Goal: Navigation & Orientation: Understand site structure

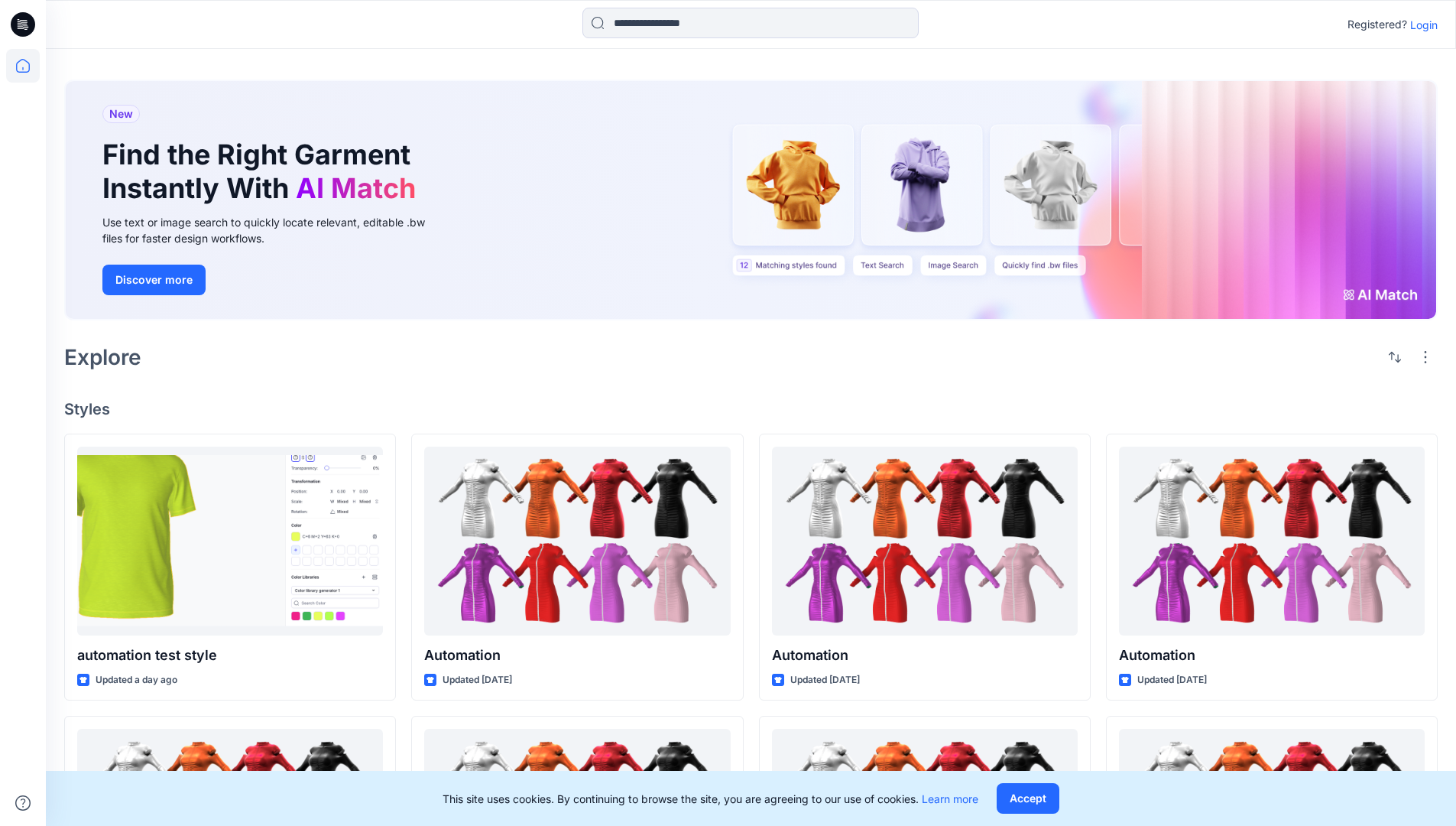
click at [1420, 25] on p "Login" at bounding box center [1424, 25] width 27 height 17
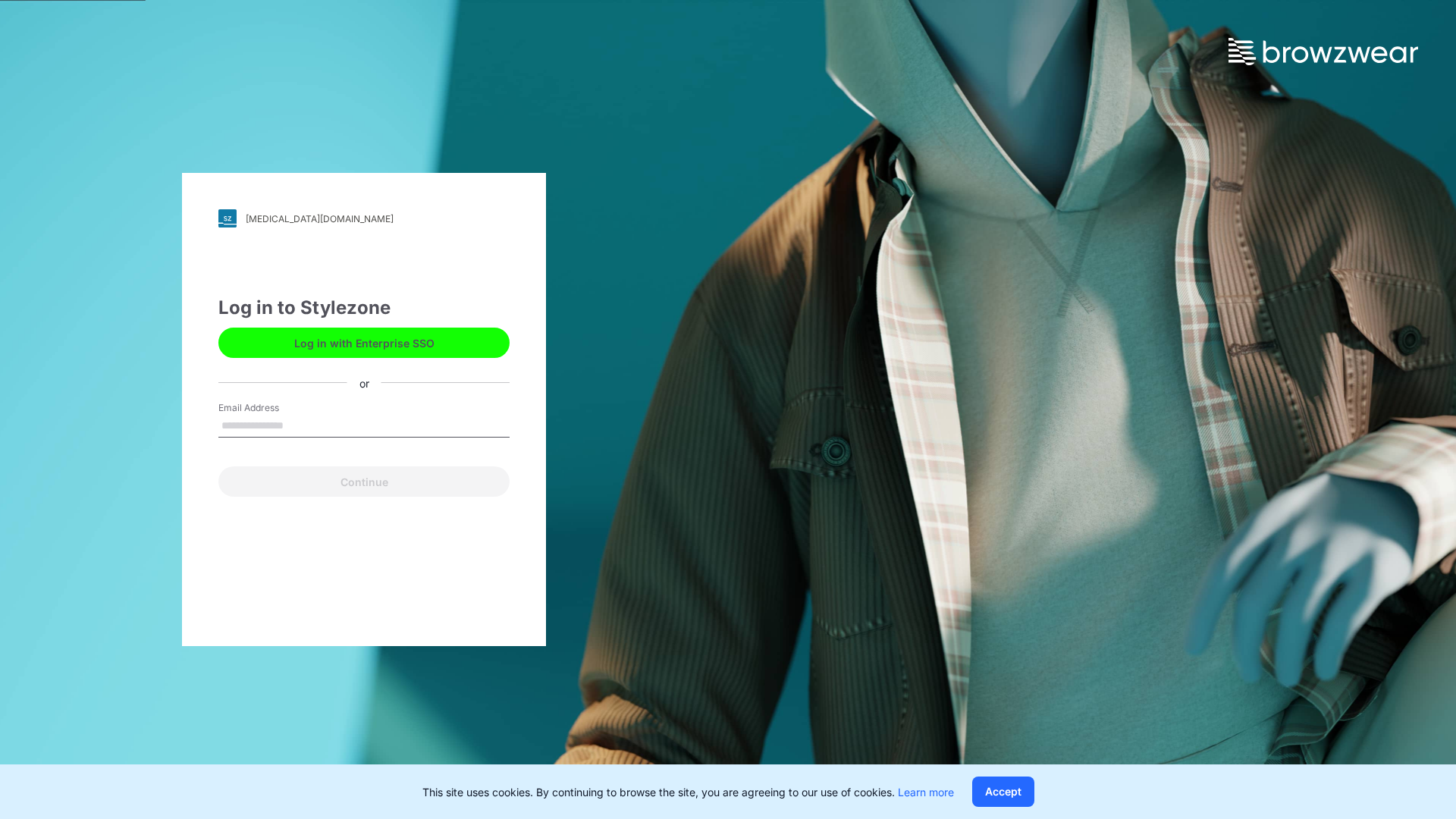
click at [300, 424] on input "Email Address" at bounding box center [364, 425] width 291 height 23
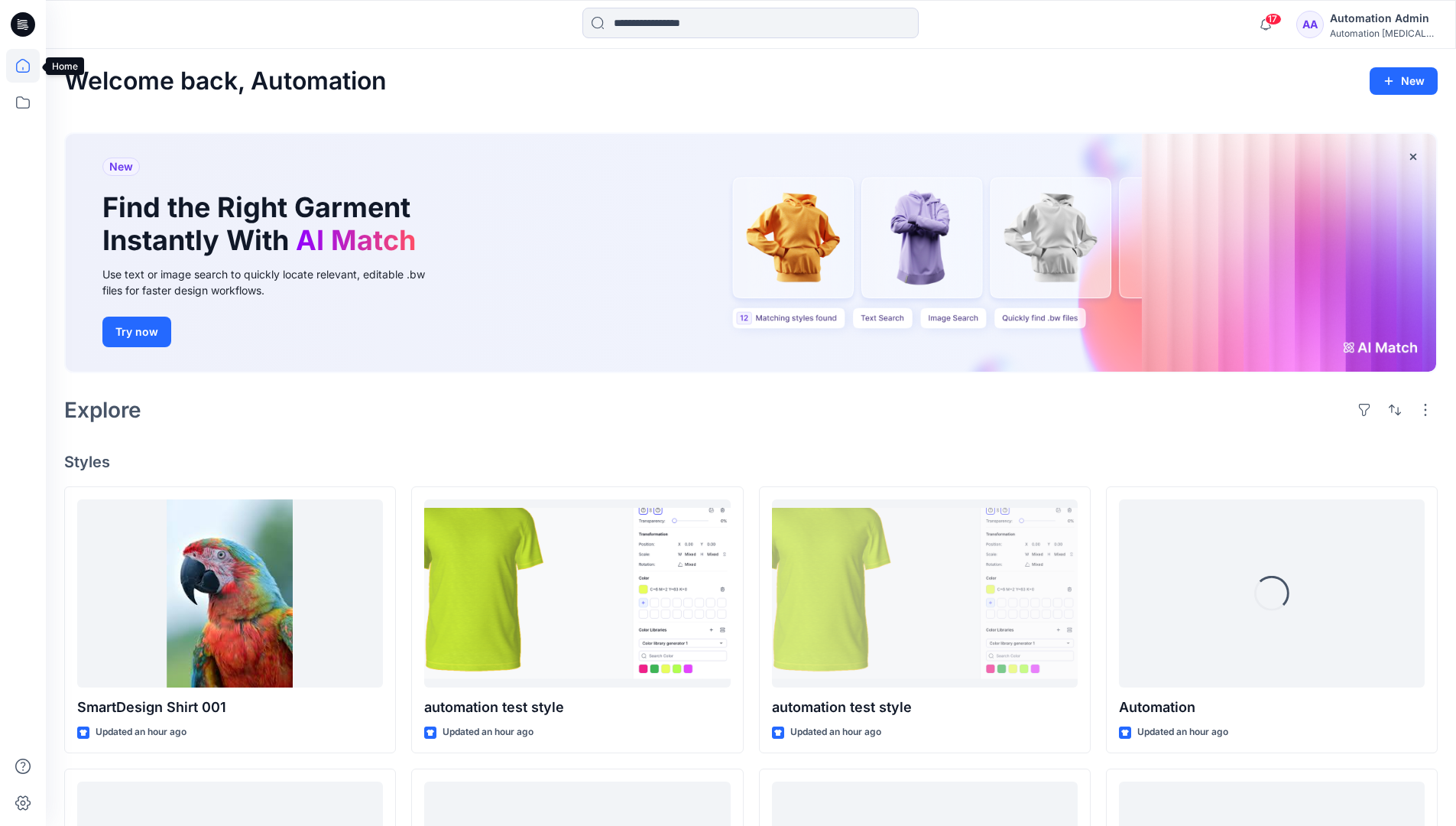
click at [29, 66] on icon at bounding box center [23, 65] width 14 height 14
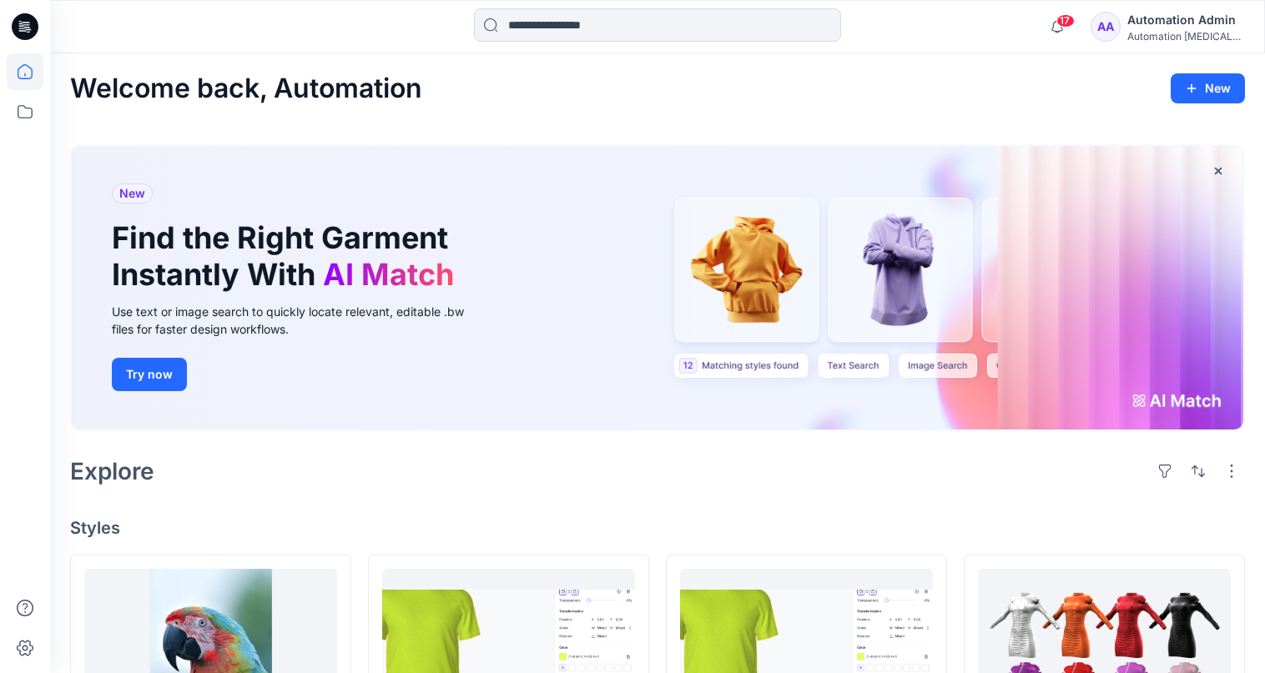
scroll to position [68, 0]
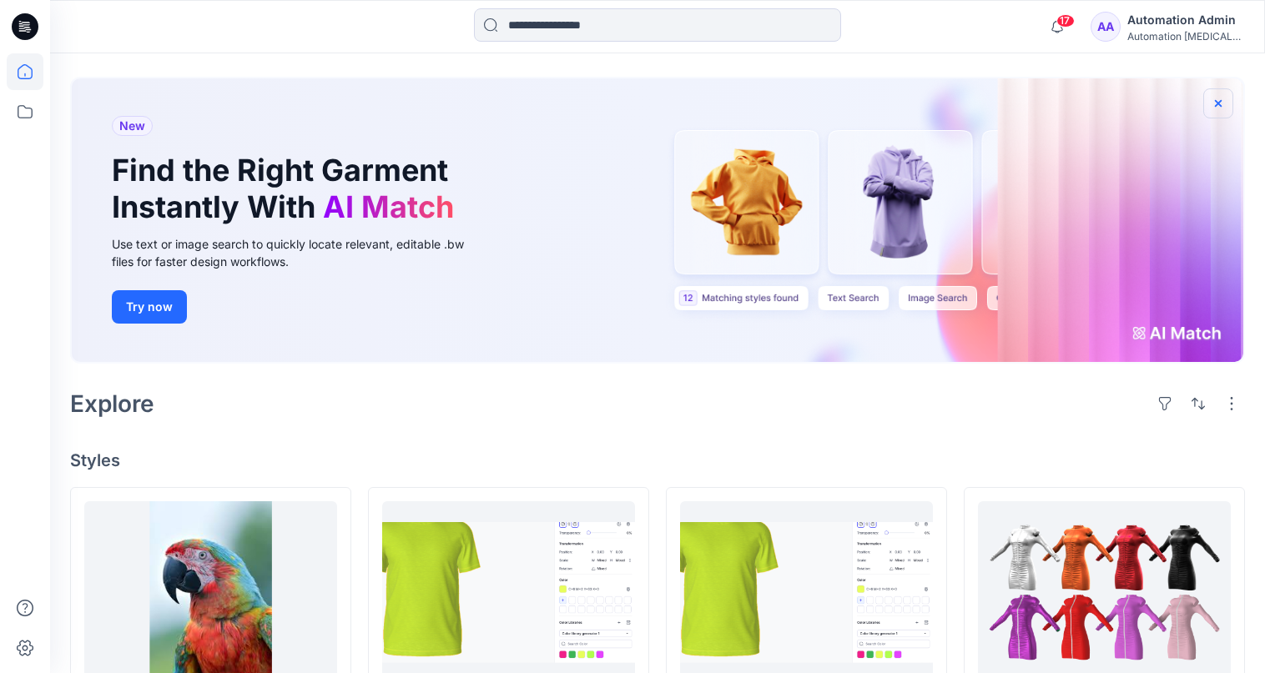
click at [1217, 103] on icon "button" at bounding box center [1218, 102] width 7 height 7
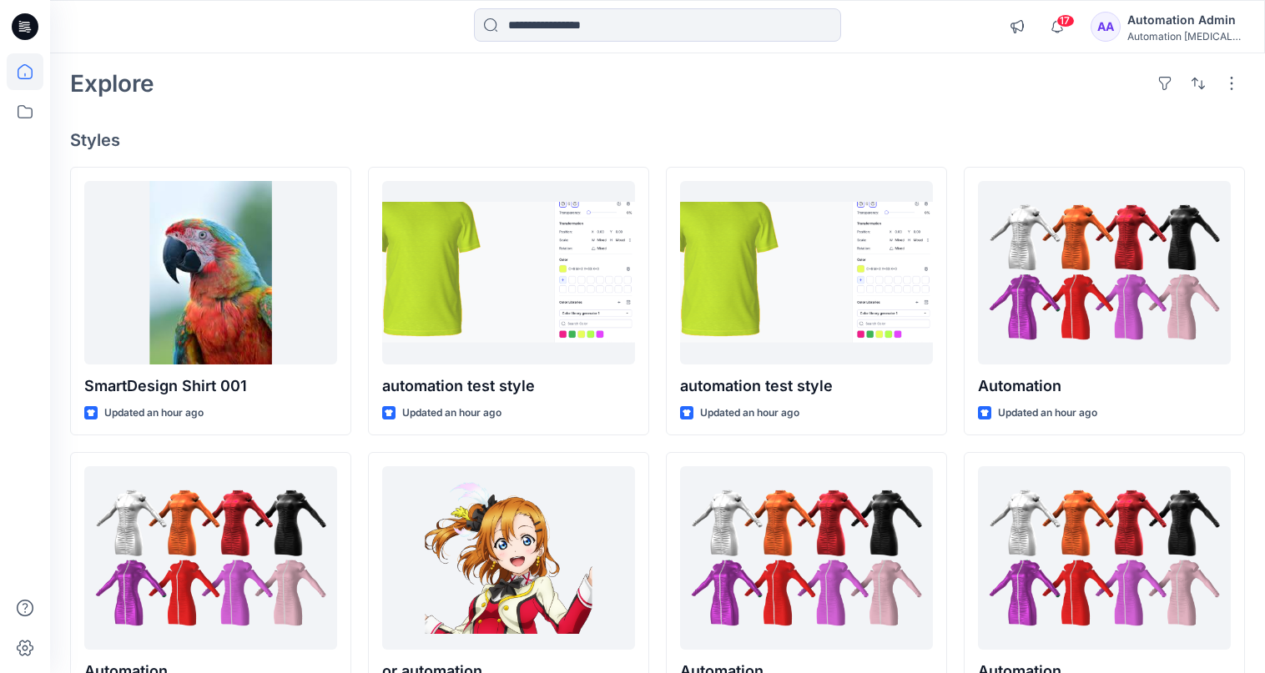
click at [1191, 38] on div "Automation testim..." at bounding box center [1185, 36] width 117 height 13
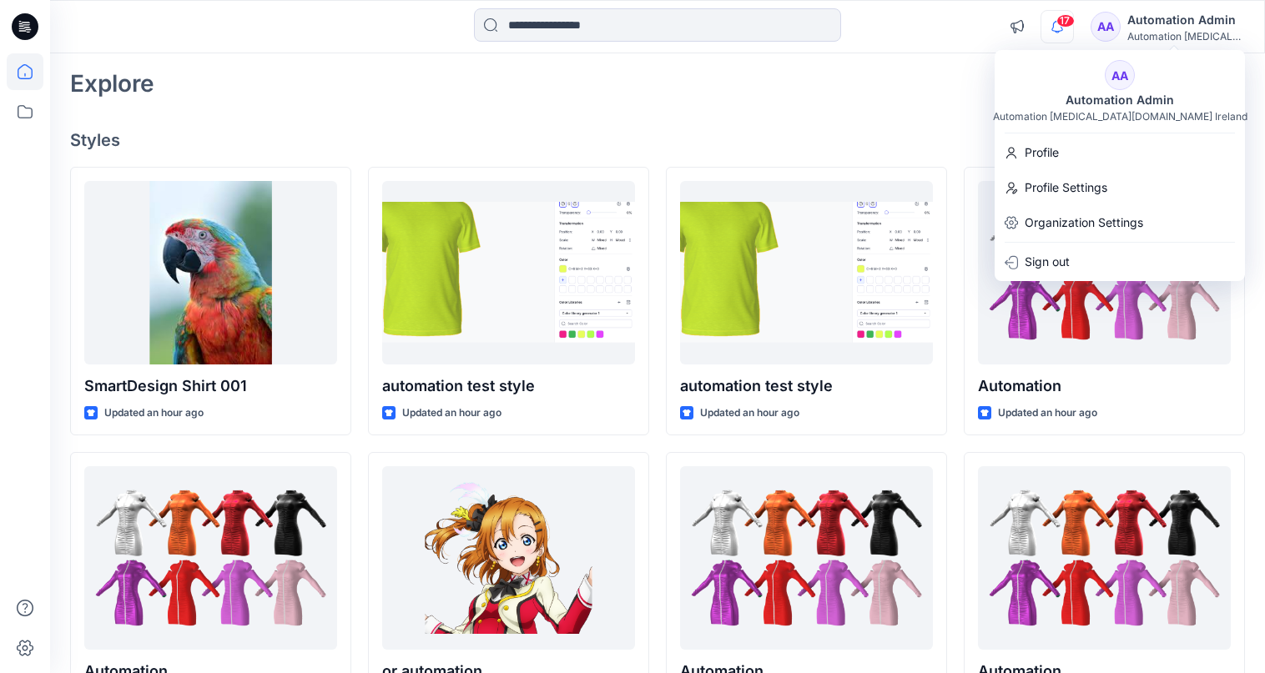
click at [1063, 28] on icon "button" at bounding box center [1057, 26] width 12 height 11
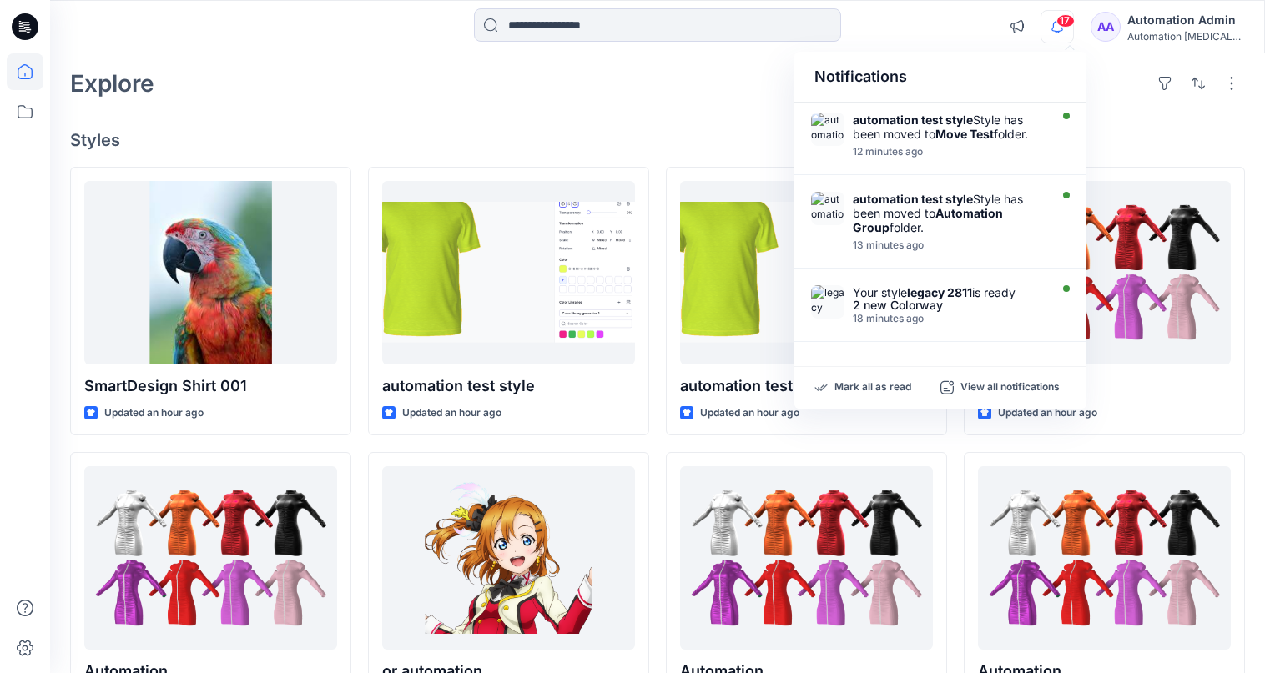
click at [828, 84] on div "Notifications" at bounding box center [940, 77] width 292 height 51
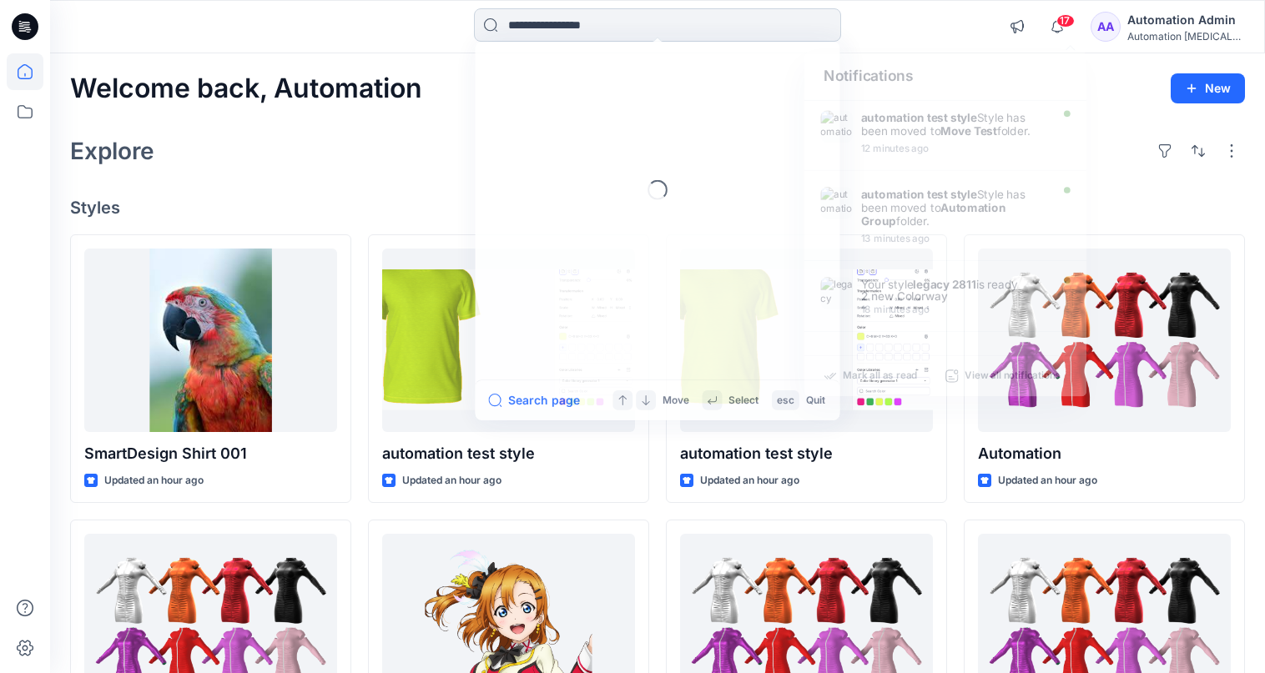
click at [662, 35] on input at bounding box center [657, 24] width 367 height 33
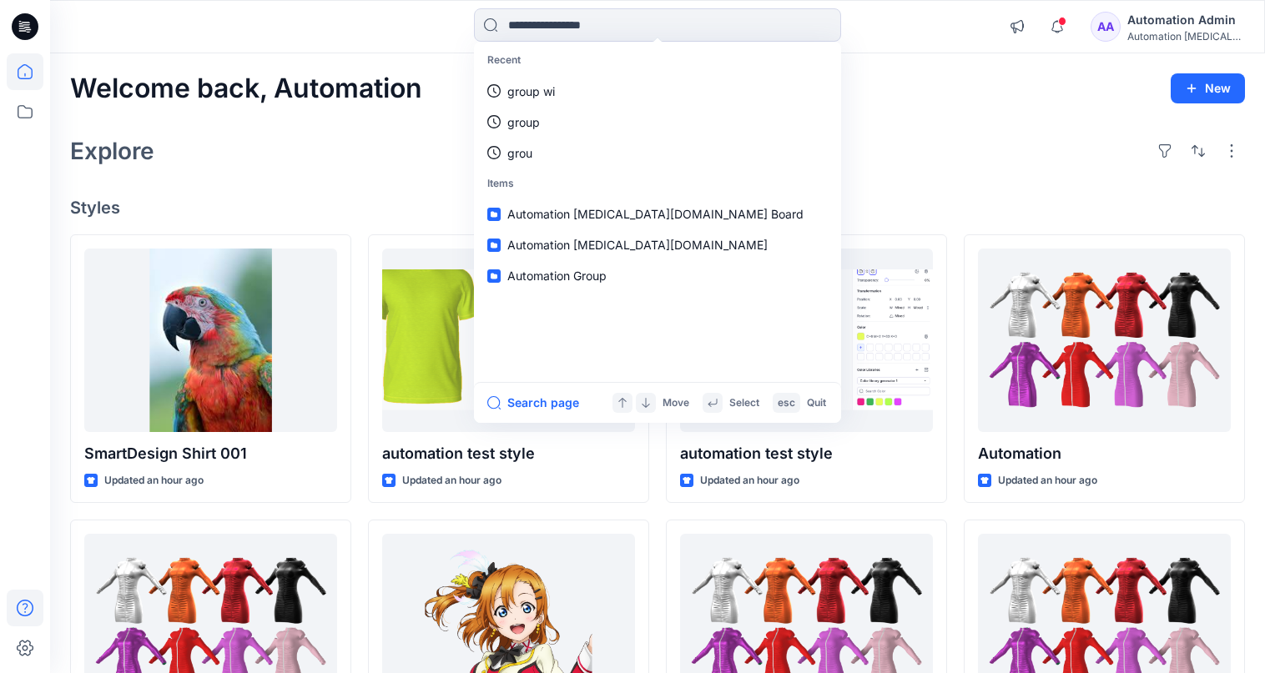
click at [21, 606] on icon at bounding box center [25, 608] width 37 height 37
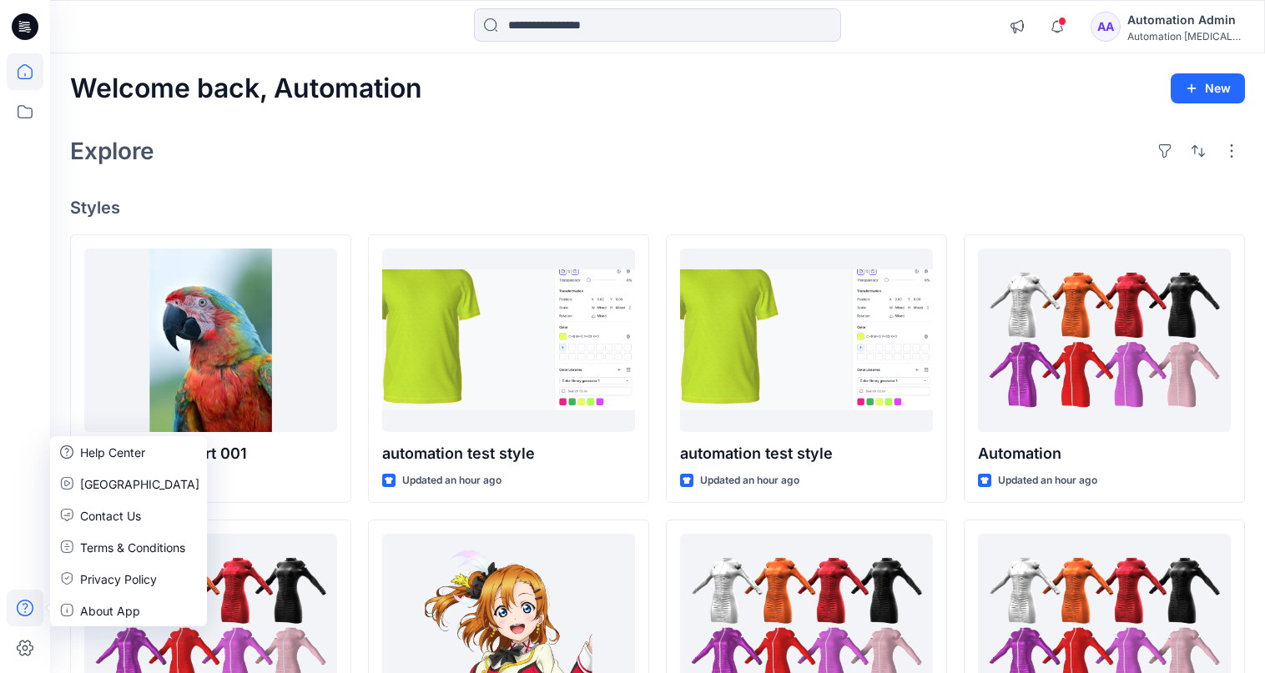
click at [302, 164] on div "Explore" at bounding box center [657, 151] width 1175 height 40
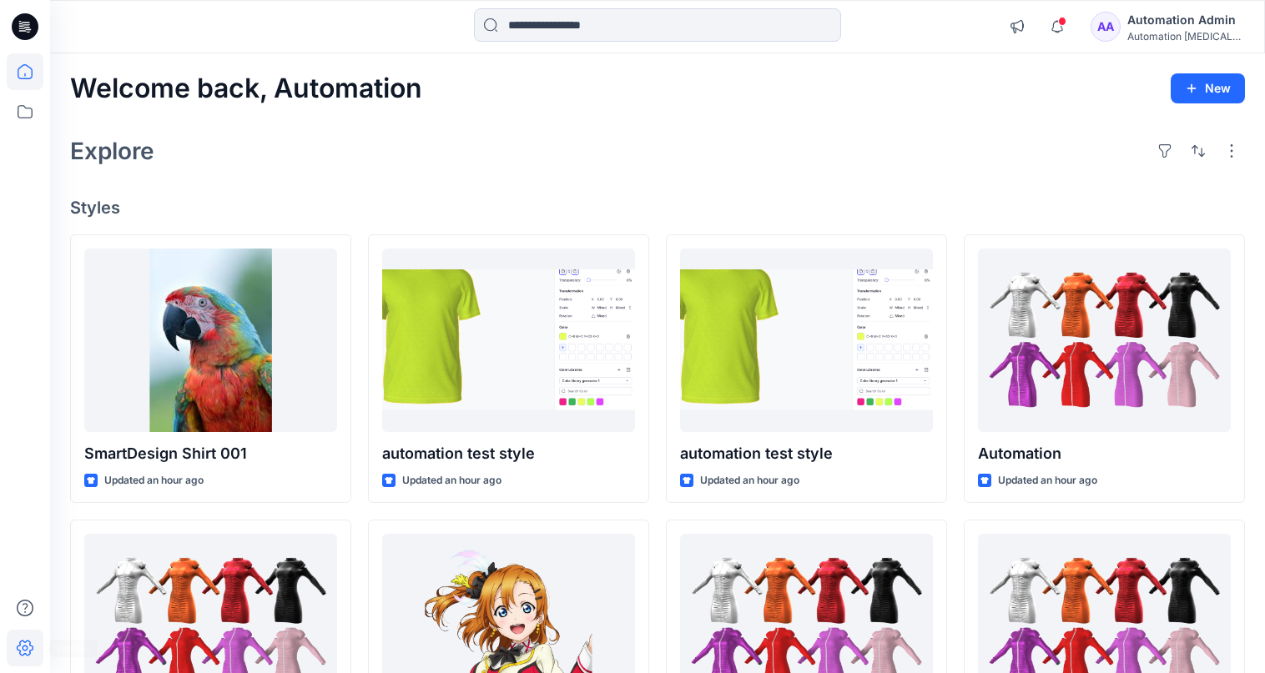
click at [33, 642] on icon at bounding box center [25, 648] width 37 height 37
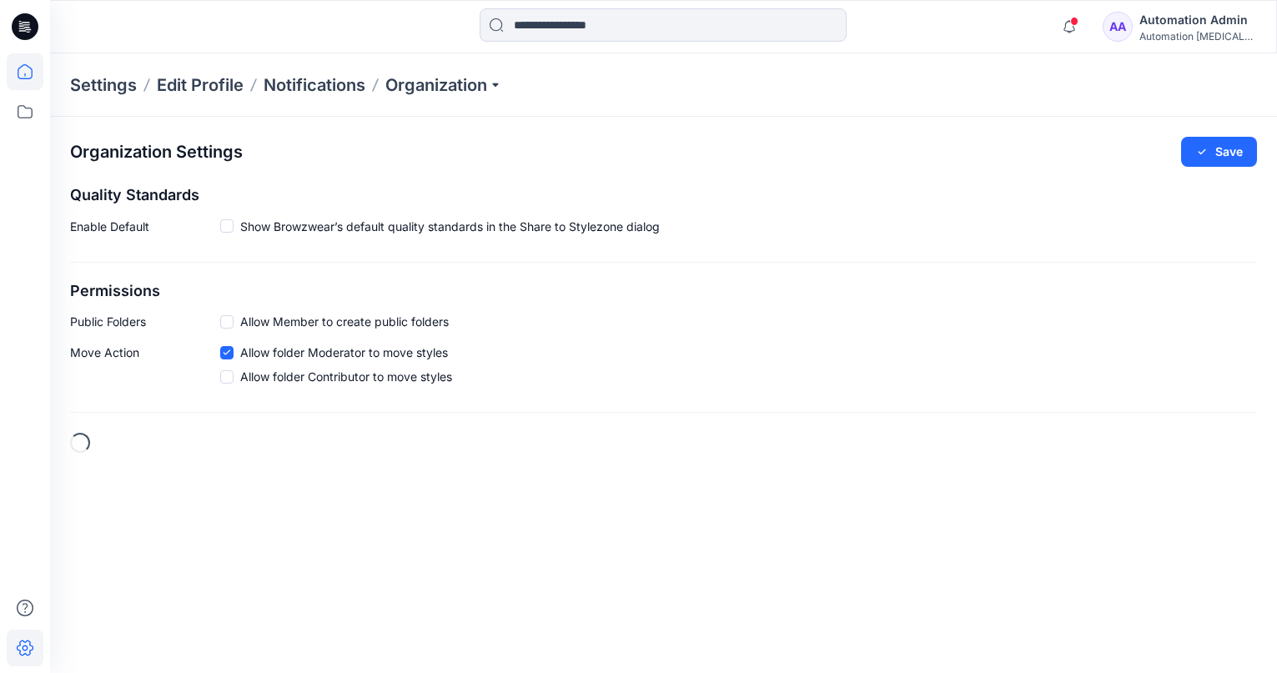
click at [34, 74] on icon at bounding box center [25, 71] width 37 height 37
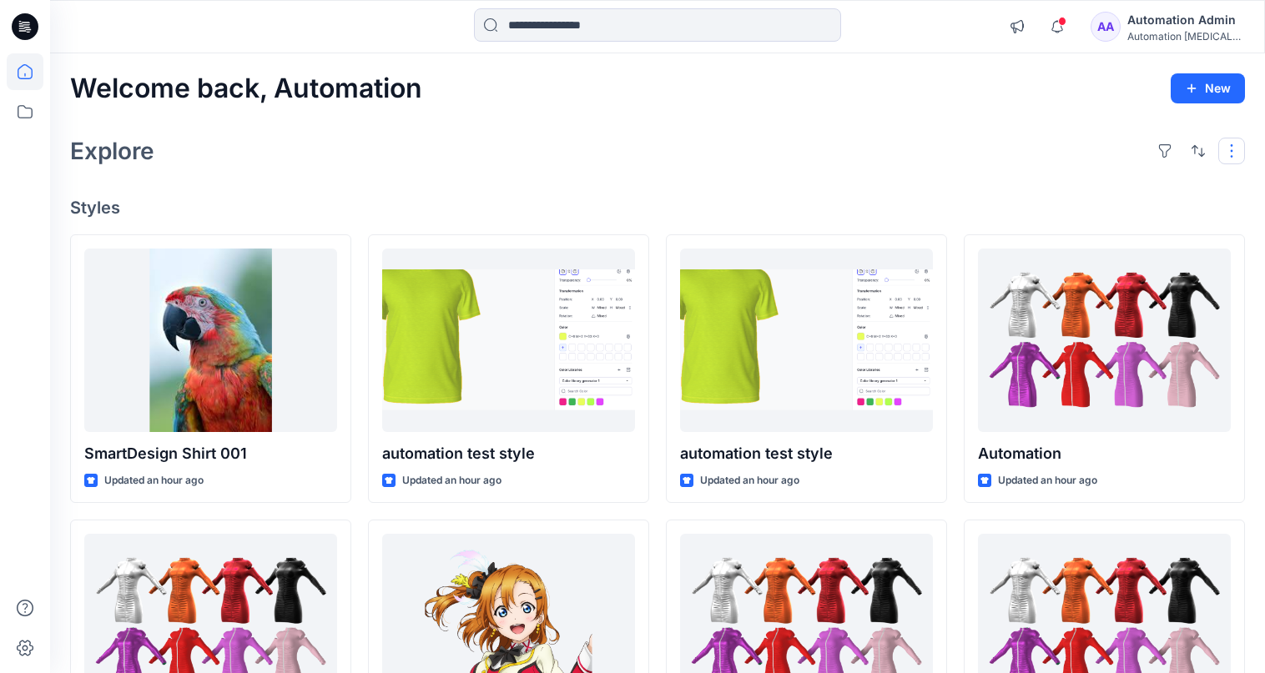
click at [1228, 158] on button "button" at bounding box center [1231, 151] width 27 height 27
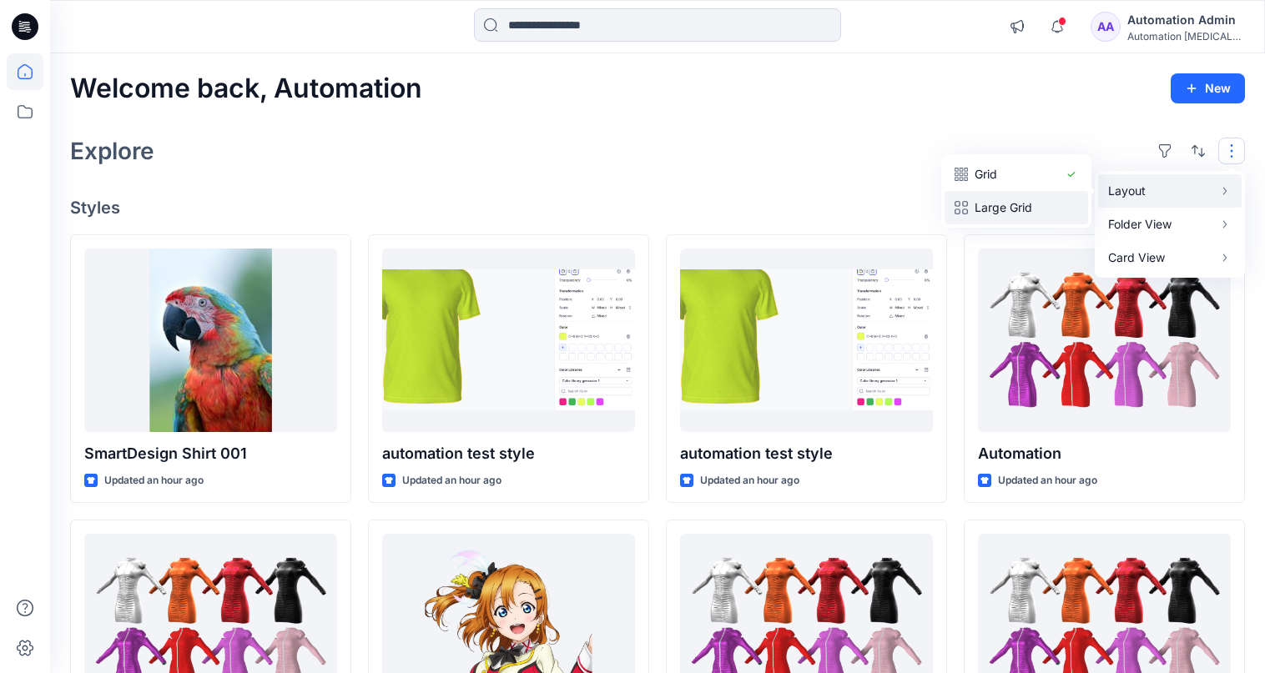
click at [1033, 199] on p "Large Grid" at bounding box center [1015, 208] width 83 height 20
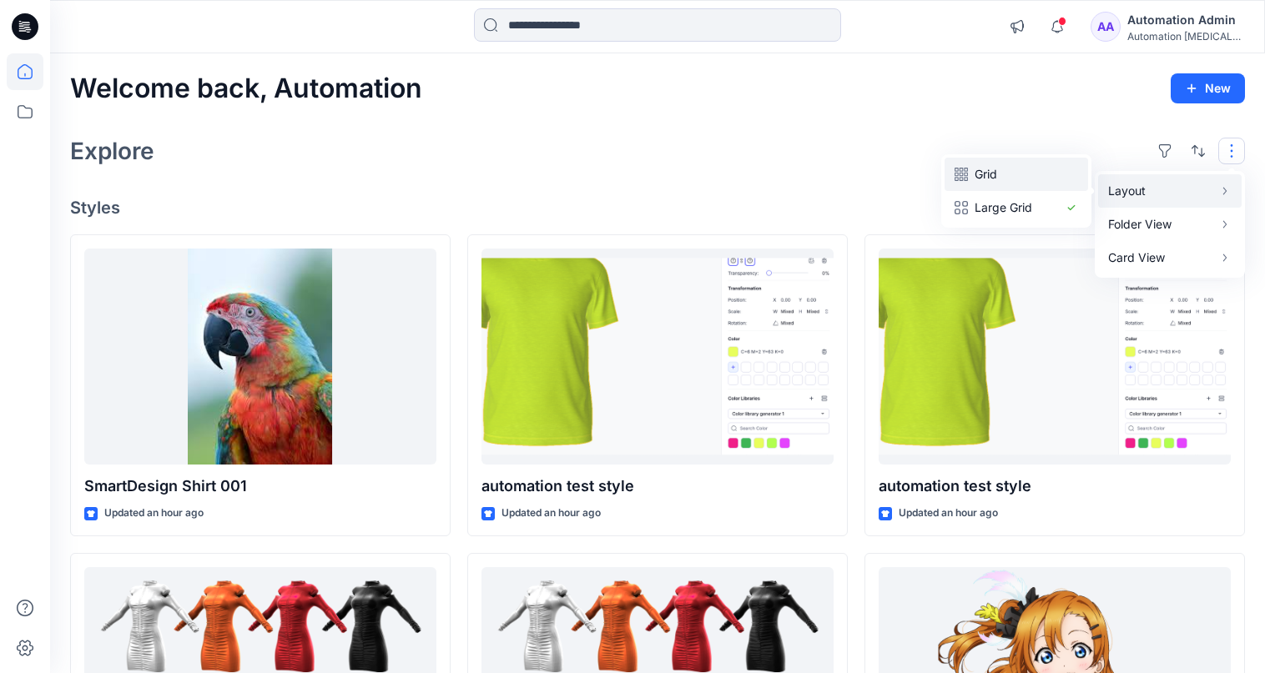
click at [996, 174] on p "Grid" at bounding box center [1015, 174] width 83 height 20
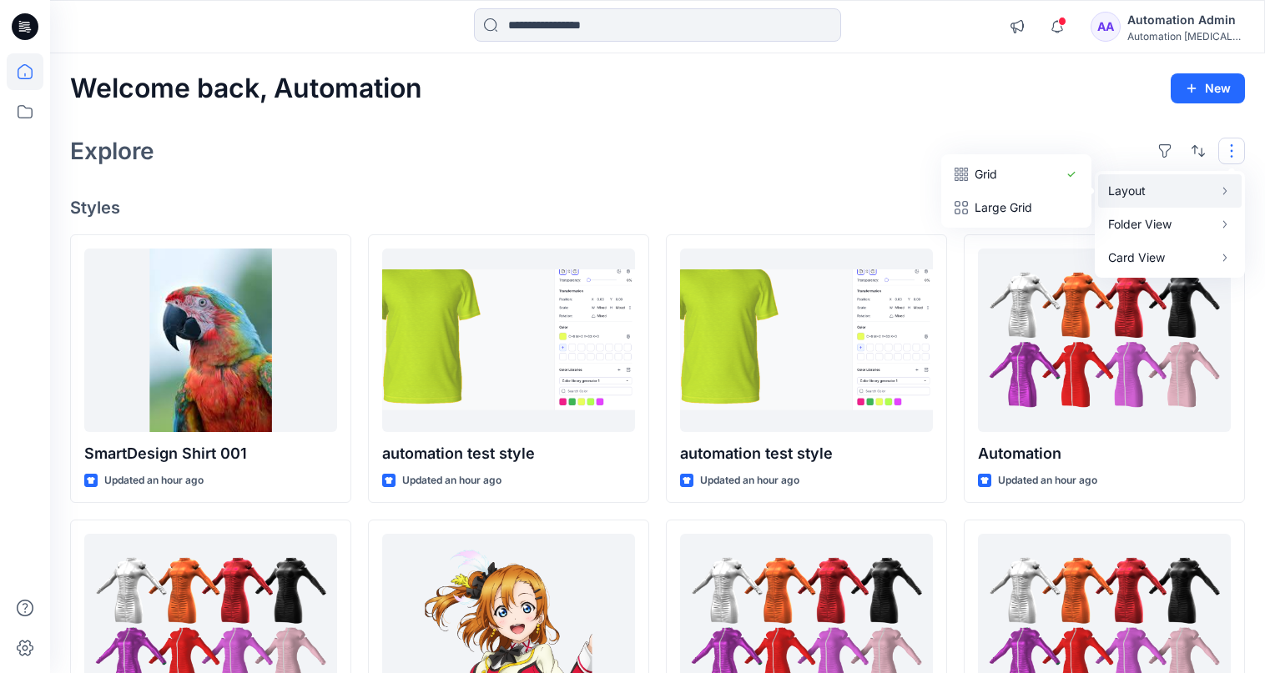
click at [1232, 151] on button "button" at bounding box center [1231, 151] width 27 height 27
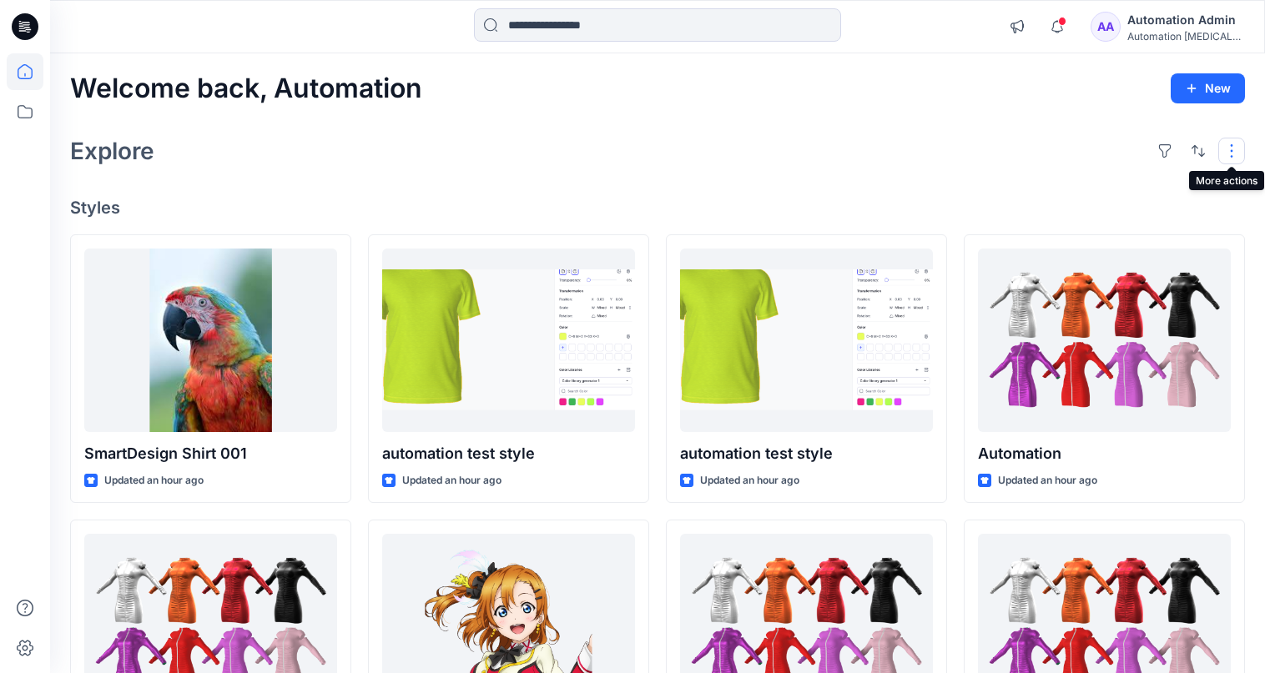
click at [1224, 151] on button "button" at bounding box center [1231, 151] width 27 height 27
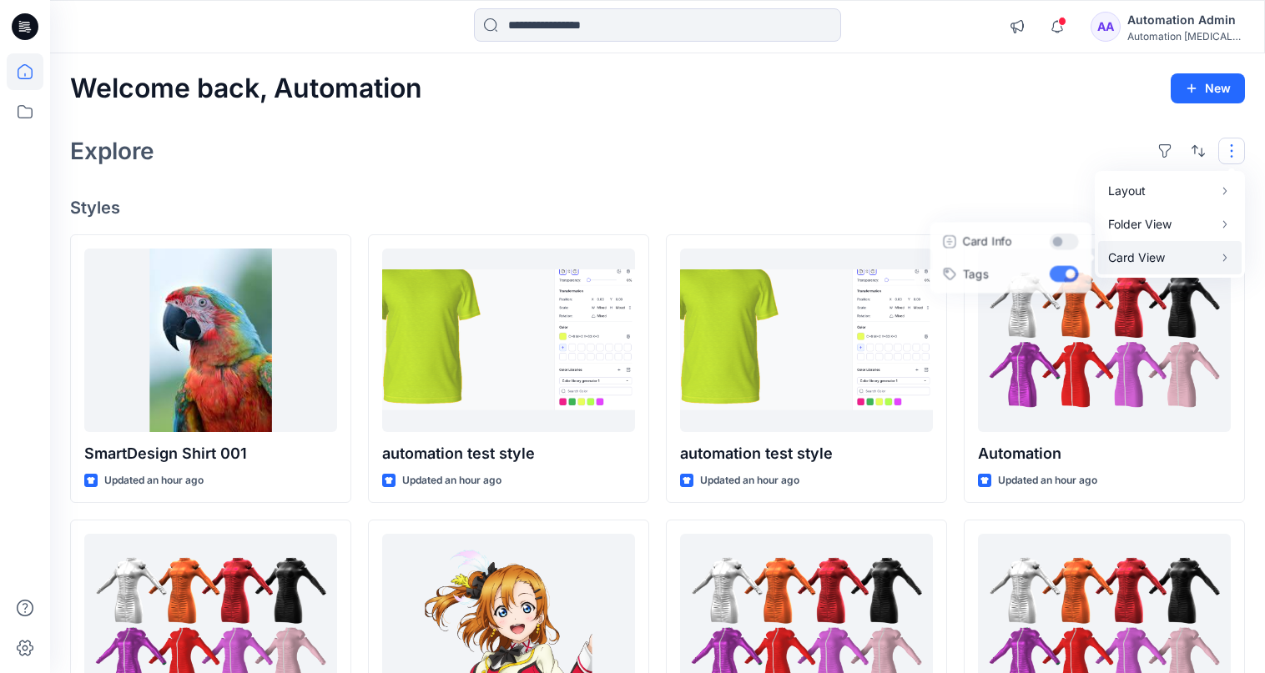
click at [1177, 253] on p "Card View" at bounding box center [1160, 258] width 105 height 20
click at [1061, 240] on button "Card Info" at bounding box center [1008, 240] width 160 height 33
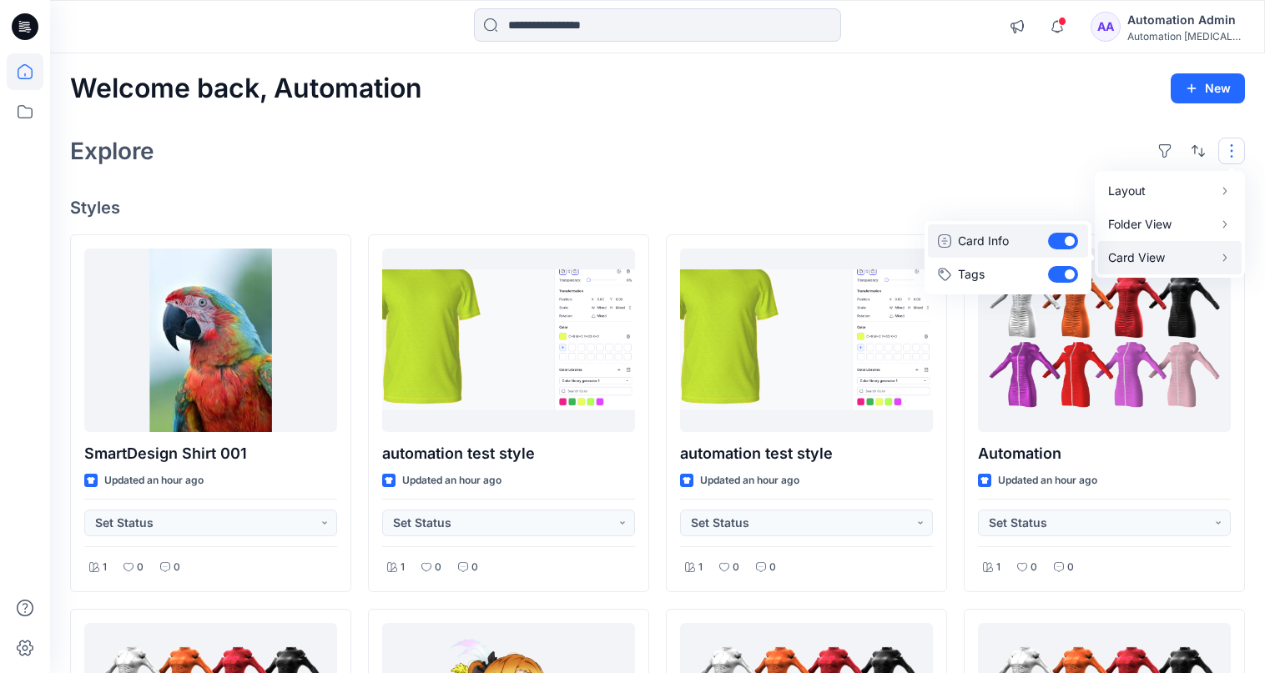
click at [1061, 240] on button "Card Info" at bounding box center [1008, 240] width 160 height 33
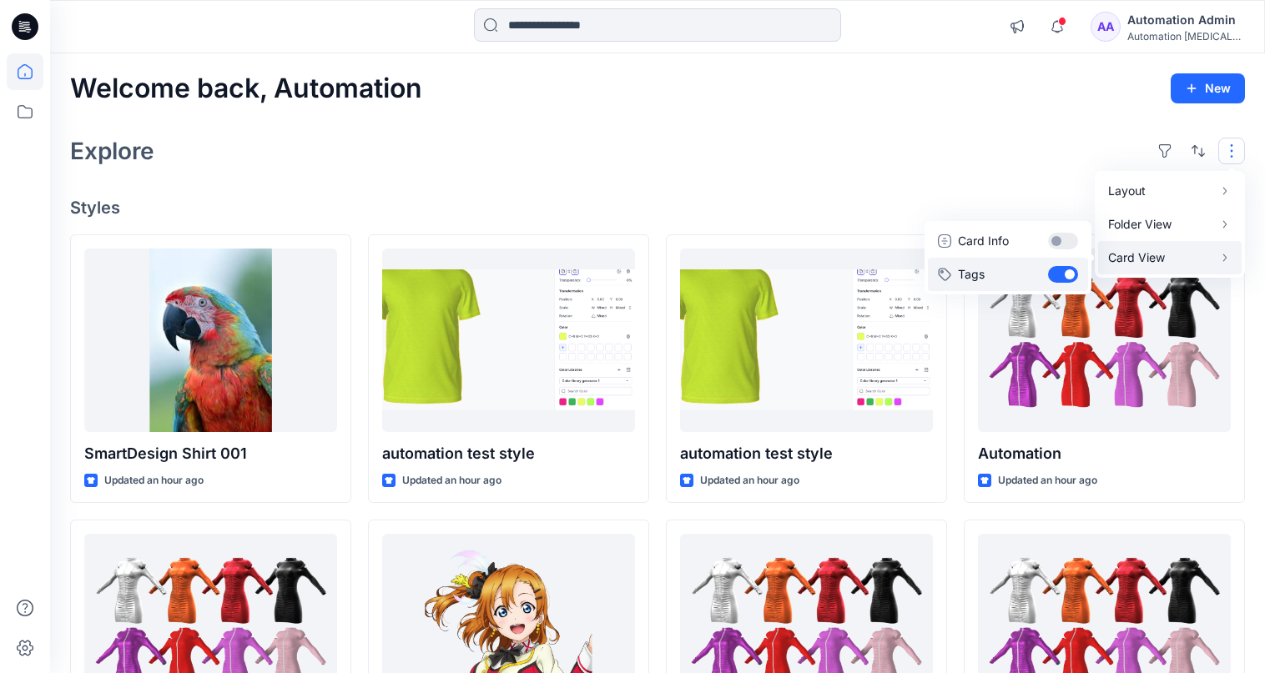
click at [1063, 271] on button "Tags" at bounding box center [1008, 274] width 160 height 33
click at [1213, 146] on div "Layout Grid Large Grid Folder View Compact Card Card View Card Info Tags" at bounding box center [1197, 151] width 93 height 27
click at [1042, 150] on div "Explore" at bounding box center [657, 151] width 1175 height 40
click at [1219, 150] on button "button" at bounding box center [1231, 151] width 27 height 27
click at [1160, 256] on p "Card View" at bounding box center [1160, 258] width 105 height 20
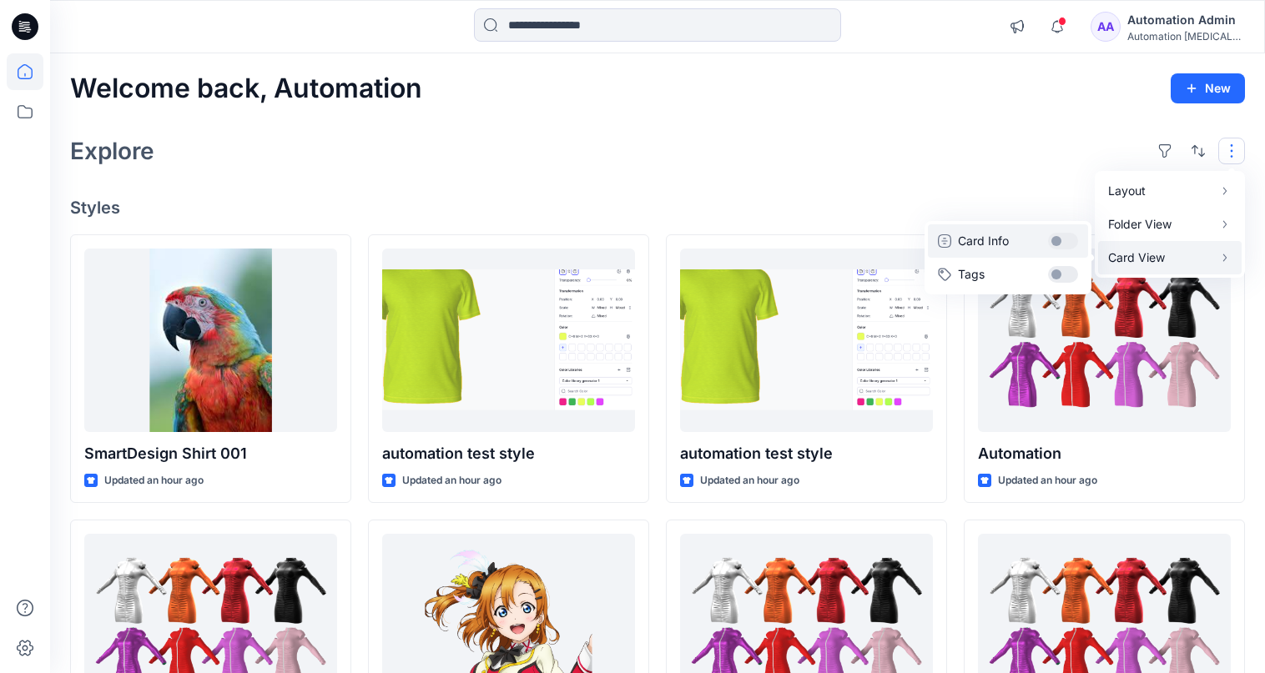
click at [1064, 241] on button "Card Info" at bounding box center [1008, 240] width 160 height 33
